Goal: Information Seeking & Learning: Understand process/instructions

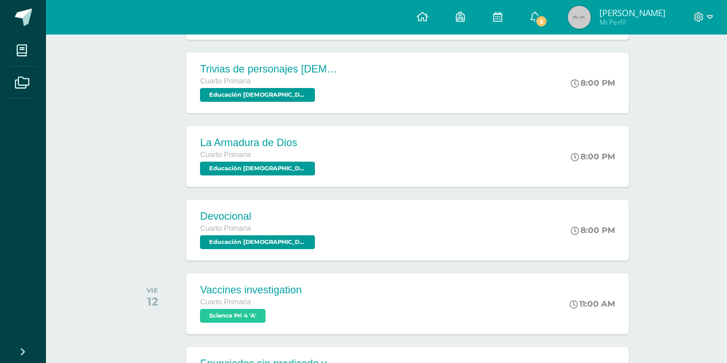
scroll to position [345, 0]
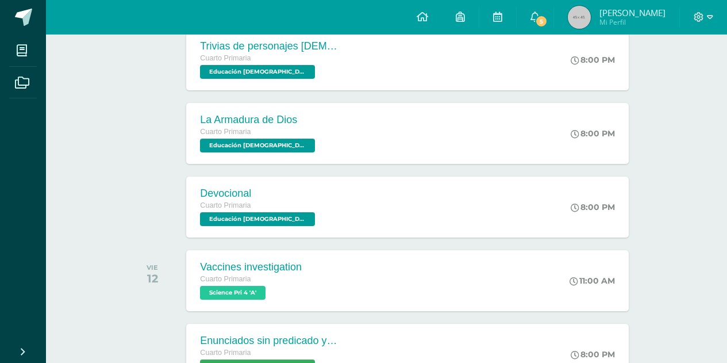
click at [283, 189] on div "Devocional" at bounding box center [259, 193] width 118 height 12
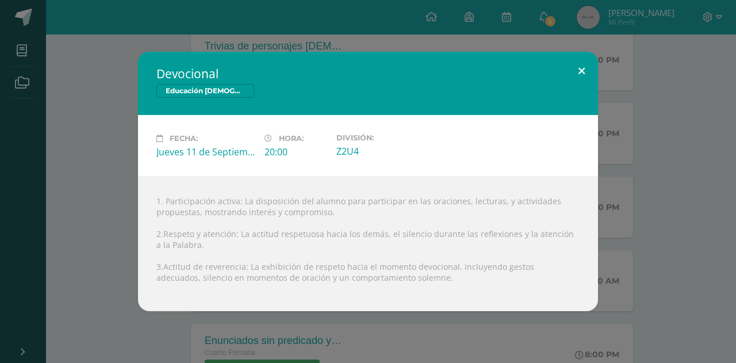
click at [589, 64] on button at bounding box center [581, 71] width 33 height 39
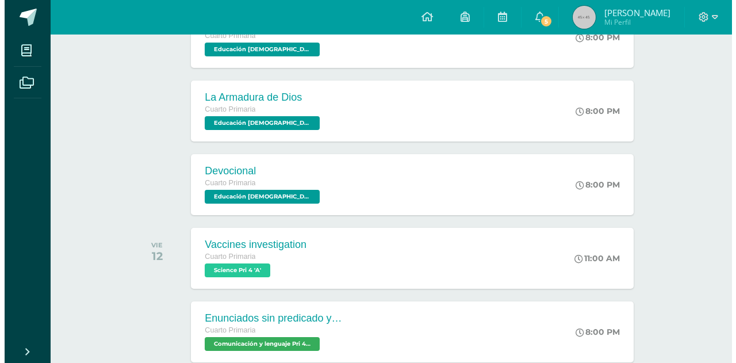
scroll to position [368, 0]
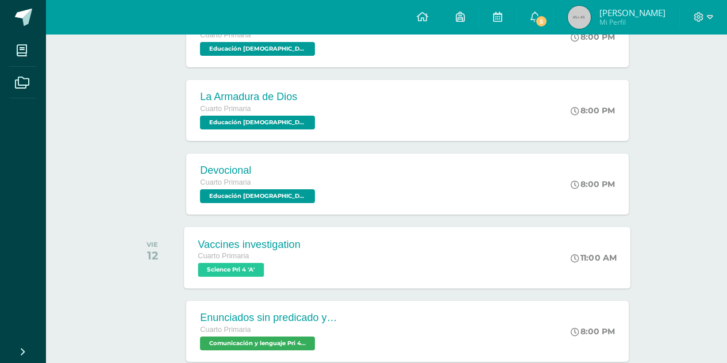
click at [250, 271] on span "Science Pri 4 'A'" at bounding box center [231, 270] width 66 height 14
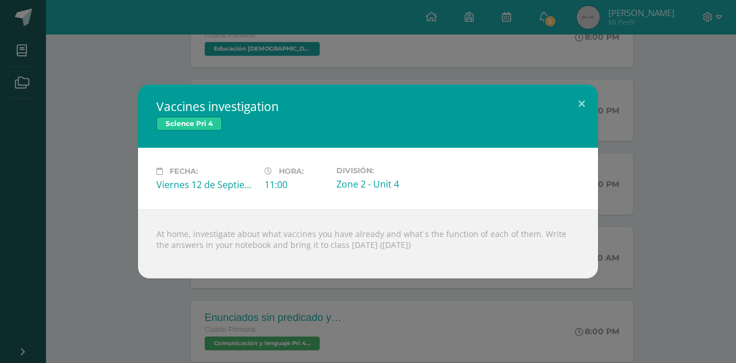
drag, startPoint x: 170, startPoint y: 253, endPoint x: 155, endPoint y: 243, distance: 18.2
click at [155, 243] on div "At home, investigate about what vaccines you have already and what´s the functi…" at bounding box center [368, 243] width 460 height 69
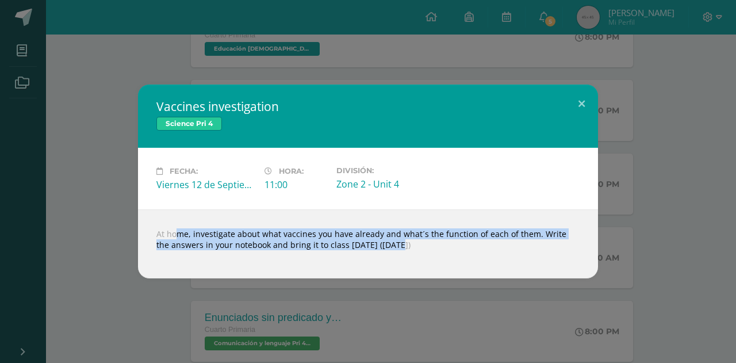
drag, startPoint x: 157, startPoint y: 228, endPoint x: 453, endPoint y: 252, distance: 297.0
click at [453, 252] on div "At home, investigate about what vaccines you have already and what´s the functi…" at bounding box center [368, 243] width 460 height 69
drag, startPoint x: 426, startPoint y: 229, endPoint x: 524, endPoint y: 86, distance: 173.7
click at [524, 86] on div "Vaccines investigation Science Pri 4" at bounding box center [368, 116] width 460 height 63
click at [412, 237] on div "At home, investigate about what vaccines you have already and what´s the functi…" at bounding box center [368, 243] width 460 height 69
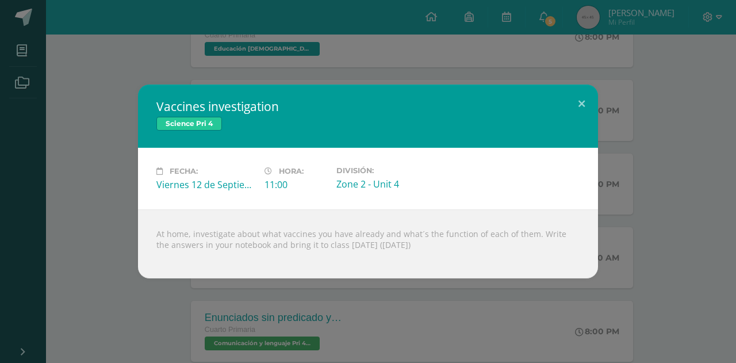
drag, startPoint x: 158, startPoint y: 227, endPoint x: 547, endPoint y: 236, distance: 389.3
click at [553, 238] on div "At home, investigate about what vaccines you have already and what´s the functi…" at bounding box center [368, 243] width 460 height 69
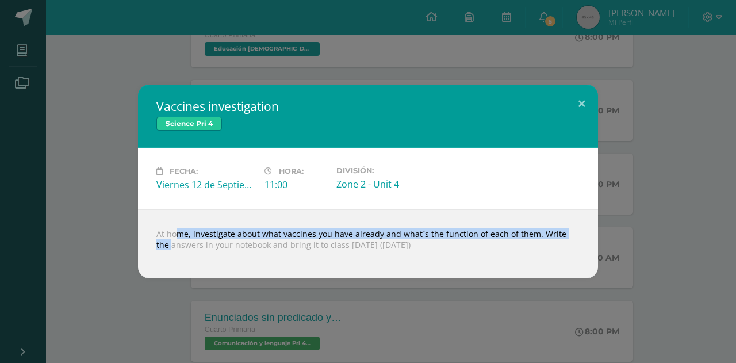
drag, startPoint x: 557, startPoint y: 234, endPoint x: 581, endPoint y: 232, distance: 23.7
click at [585, 243] on div "At home, investigate about what vaccines you have already and what´s the functi…" at bounding box center [368, 243] width 460 height 69
click at [561, 212] on div "At home, investigate about what vaccines you have already and what´s the functi…" at bounding box center [368, 243] width 460 height 69
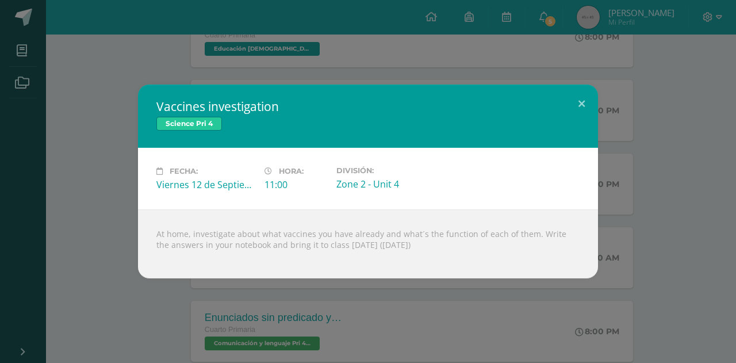
drag, startPoint x: 500, startPoint y: 246, endPoint x: 152, endPoint y: 214, distance: 348.7
click at [152, 214] on div "At home, investigate about what vaccines you have already and what´s the functi…" at bounding box center [368, 243] width 460 height 69
drag, startPoint x: 245, startPoint y: 244, endPoint x: 316, endPoint y: 114, distance: 147.9
drag, startPoint x: 316, startPoint y: 114, endPoint x: 603, endPoint y: 194, distance: 297.3
drag, startPoint x: 603, startPoint y: 194, endPoint x: 246, endPoint y: 236, distance: 359.0
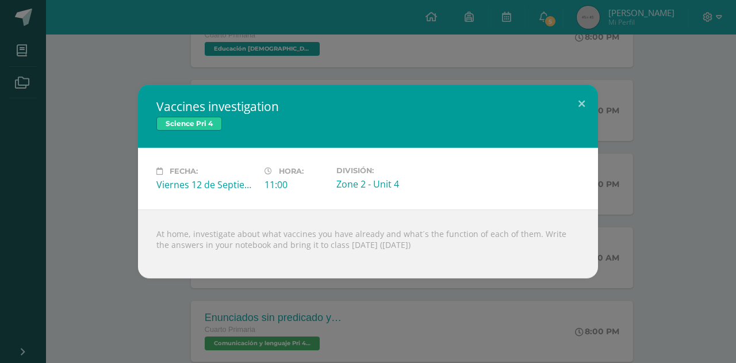
drag, startPoint x: 251, startPoint y: 235, endPoint x: 154, endPoint y: 228, distance: 96.8
drag, startPoint x: 154, startPoint y: 228, endPoint x: 212, endPoint y: 236, distance: 58.1
drag, startPoint x: 212, startPoint y: 236, endPoint x: 177, endPoint y: 232, distance: 34.8
drag, startPoint x: 177, startPoint y: 232, endPoint x: 157, endPoint y: 235, distance: 20.4
click at [157, 235] on div "At home, investigate about what vaccines you have already and what´s the functi…" at bounding box center [368, 243] width 460 height 69
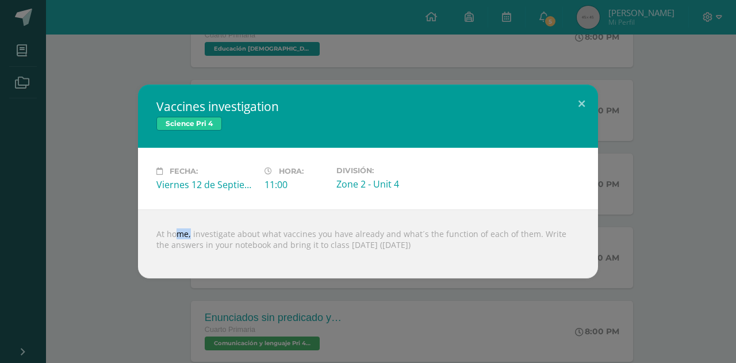
click at [157, 235] on div "At home, investigate about what vaccines you have already and what´s the functi…" at bounding box center [368, 243] width 460 height 69
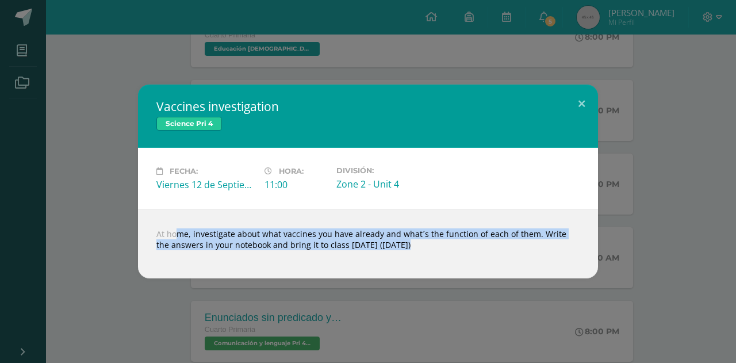
drag, startPoint x: 157, startPoint y: 235, endPoint x: 167, endPoint y: 234, distance: 9.8
click at [167, 234] on div "At home, investigate about what vaccines you have already and what´s the functi…" at bounding box center [368, 243] width 460 height 69
copy div "At home, investigate about what vaccines you have already and what´s the functi…"
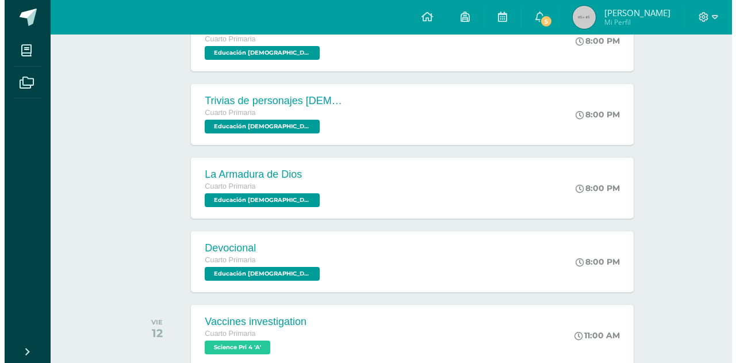
scroll to position [299, 0]
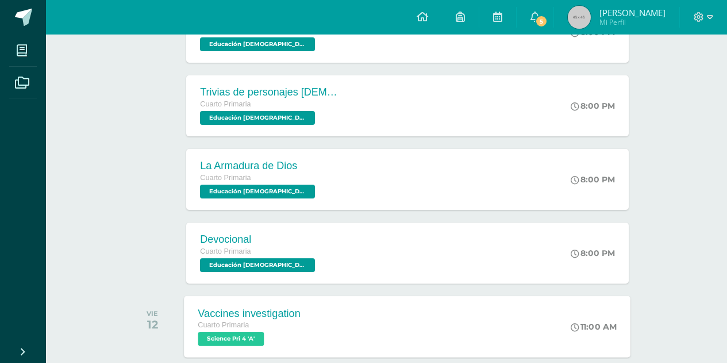
click at [302, 307] on div "Vaccines investigation Cuarto Primaria Science Pri 4 'A'" at bounding box center [250, 327] width 131 height 62
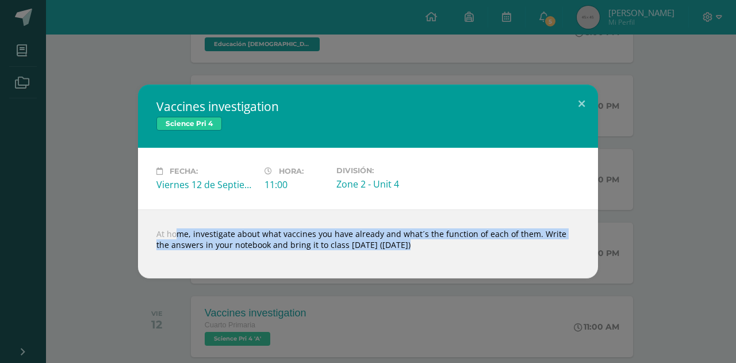
drag, startPoint x: 135, startPoint y: 225, endPoint x: 516, endPoint y: 260, distance: 382.8
click at [516, 260] on div "Vaccines investigation Science Pri 4 Fecha: [DATE] Hora: 11:00 División:" at bounding box center [368, 182] width 727 height 194
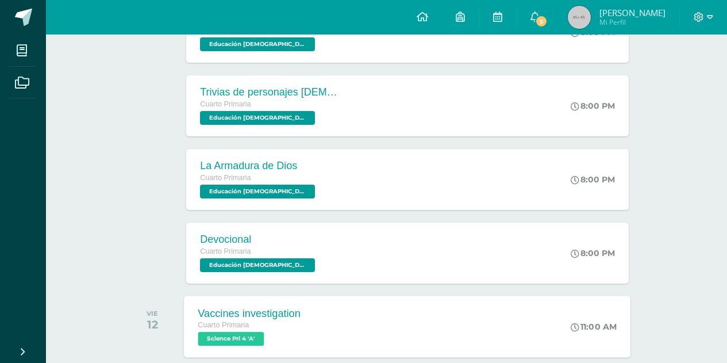
click at [244, 334] on span "Science Pri 4 'A'" at bounding box center [231, 339] width 66 height 14
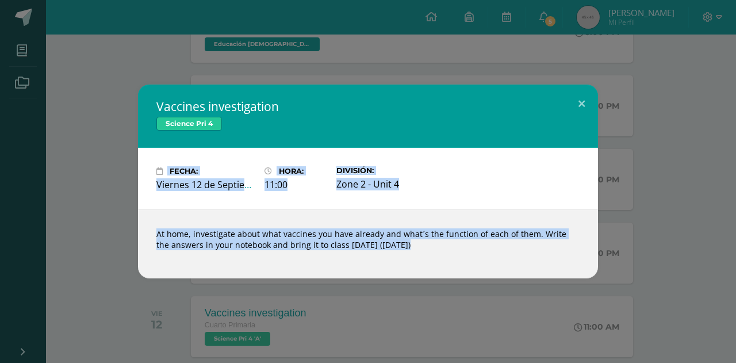
click at [81, 170] on div "Vaccines investigation Science Pri 4 Fecha: [DATE] Hora: 11:00 División:" at bounding box center [368, 182] width 727 height 194
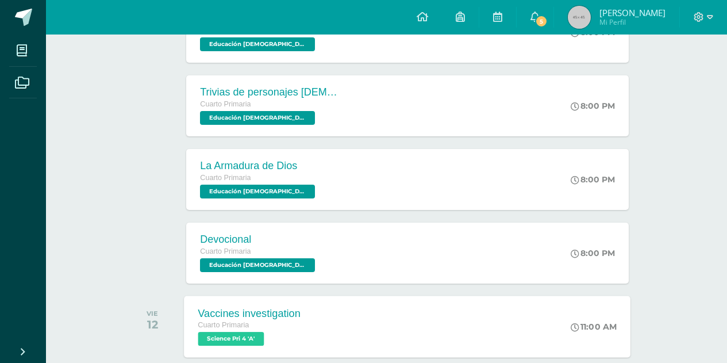
click at [288, 323] on div "Cuarto Primaria" at bounding box center [249, 325] width 103 height 13
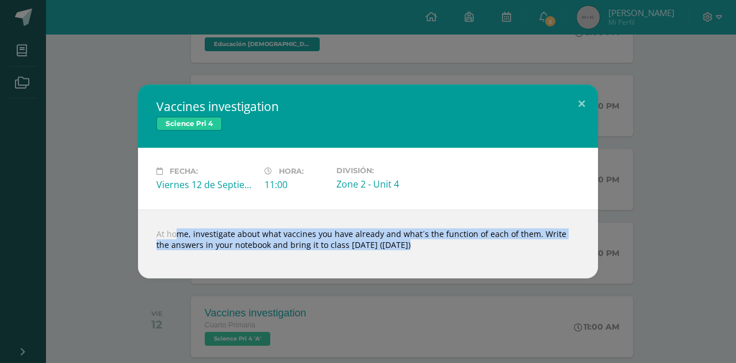
drag, startPoint x: 155, startPoint y: 232, endPoint x: 453, endPoint y: 277, distance: 301.2
click at [453, 277] on div "At home, investigate about what vaccines you have already and what´s the functi…" at bounding box center [368, 243] width 460 height 69
copy body "At home, investigate about what vaccines you have already and what´s the functi…"
